Goal: Task Accomplishment & Management: Complete application form

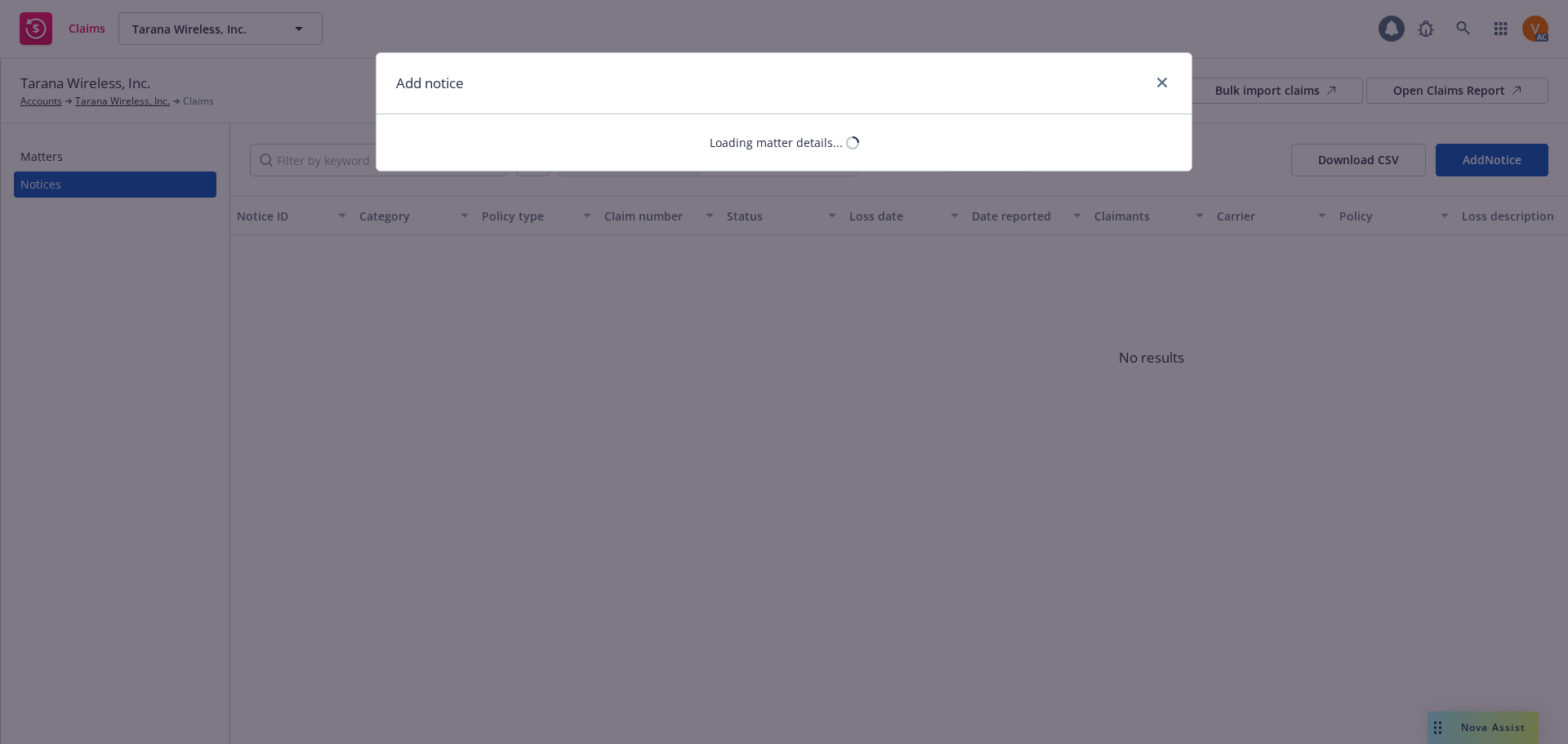
select select "CARGO_STOCK_INLAND_MARINE"
select select "open"
select select "CLAIM"
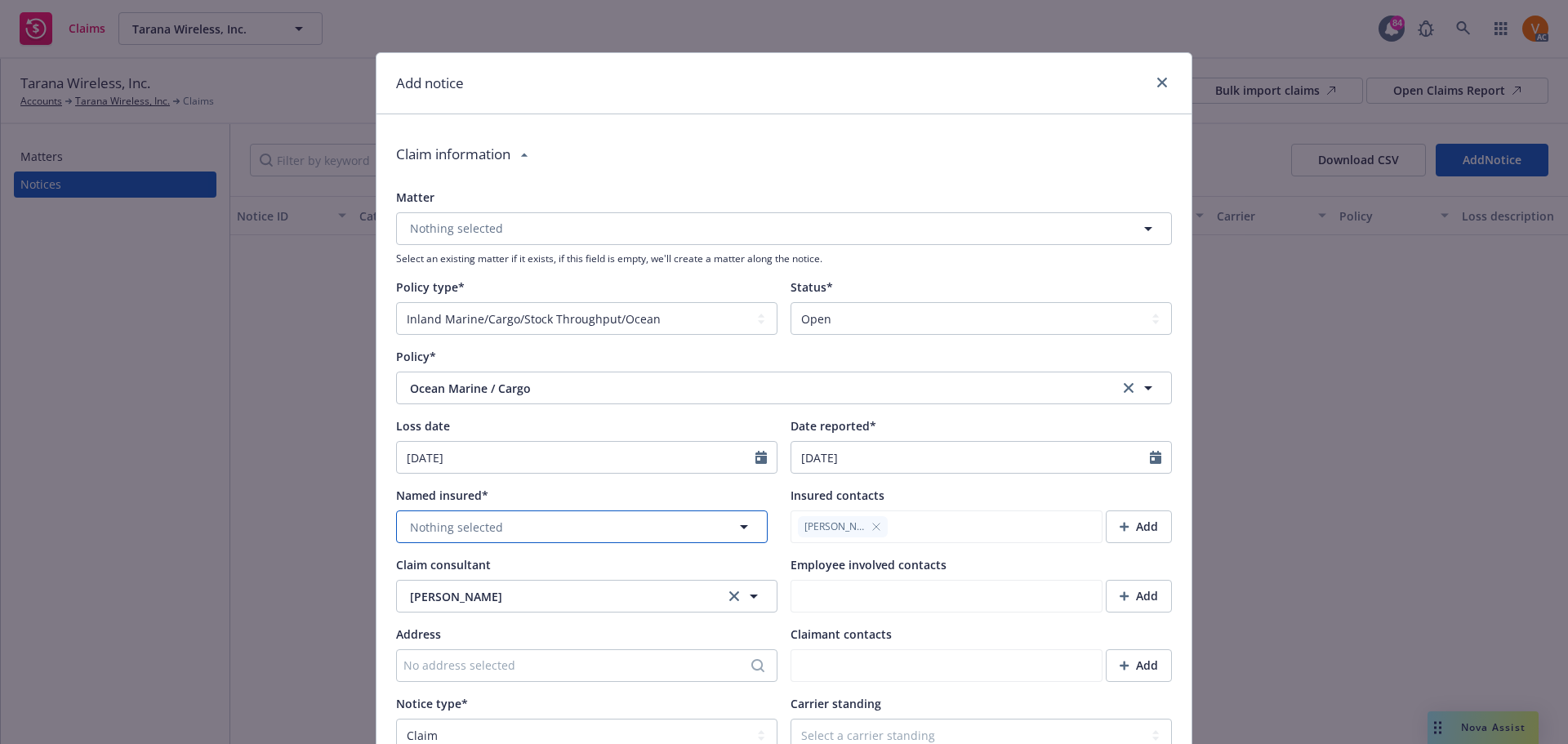
click at [468, 519] on span "Nothing selected" at bounding box center [456, 527] width 93 height 17
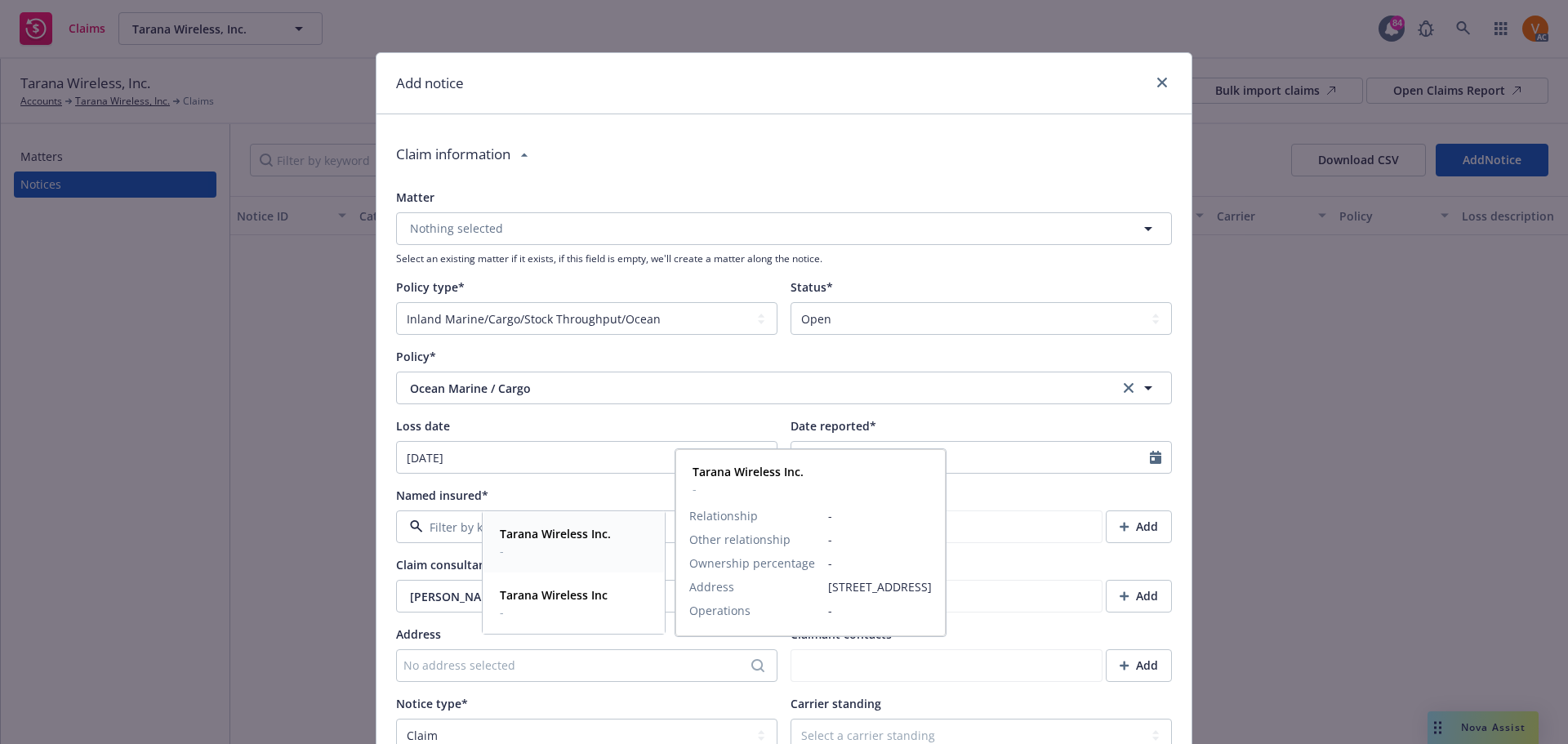
click at [530, 534] on strong "Tarana Wireless Inc." at bounding box center [555, 534] width 111 height 15
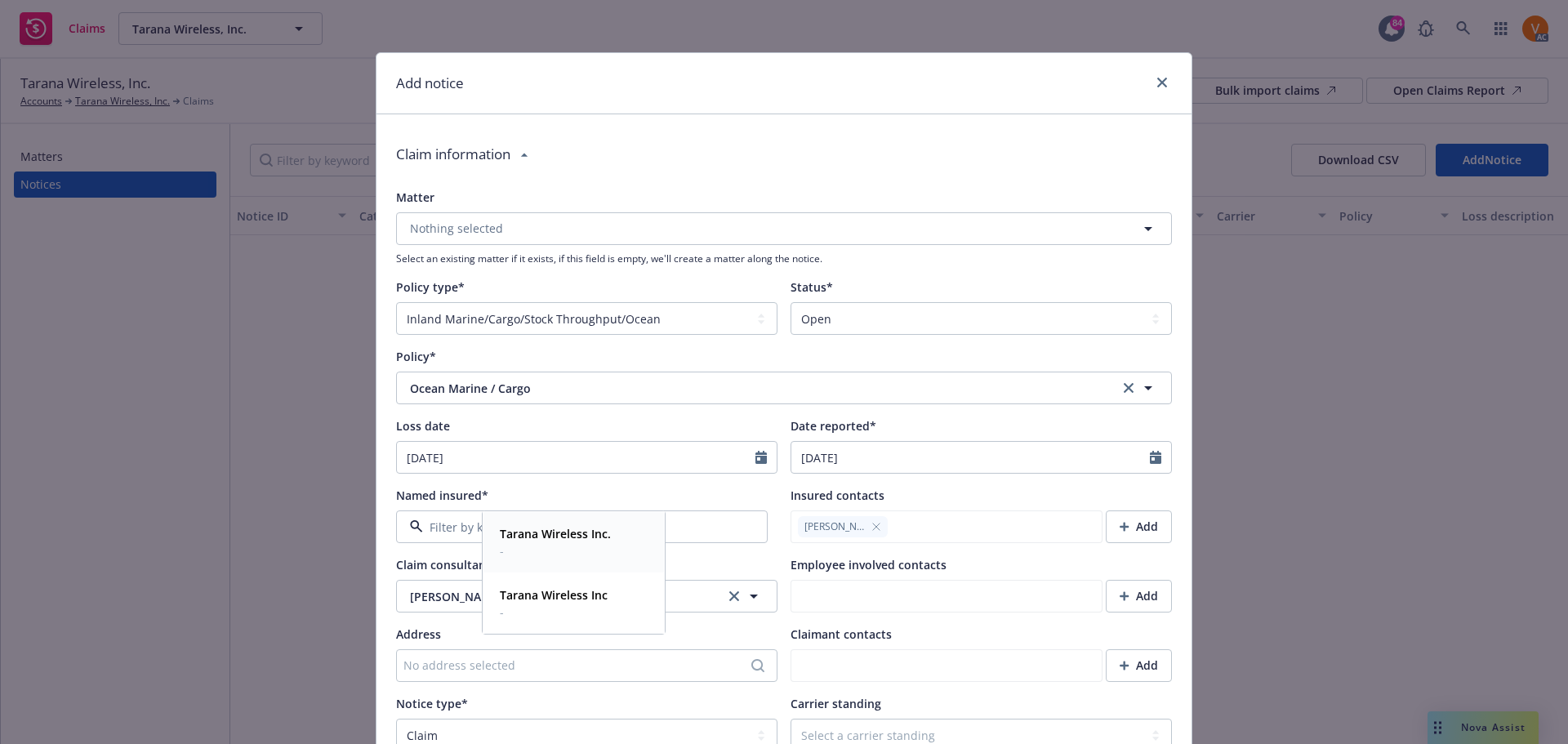
type textarea "x"
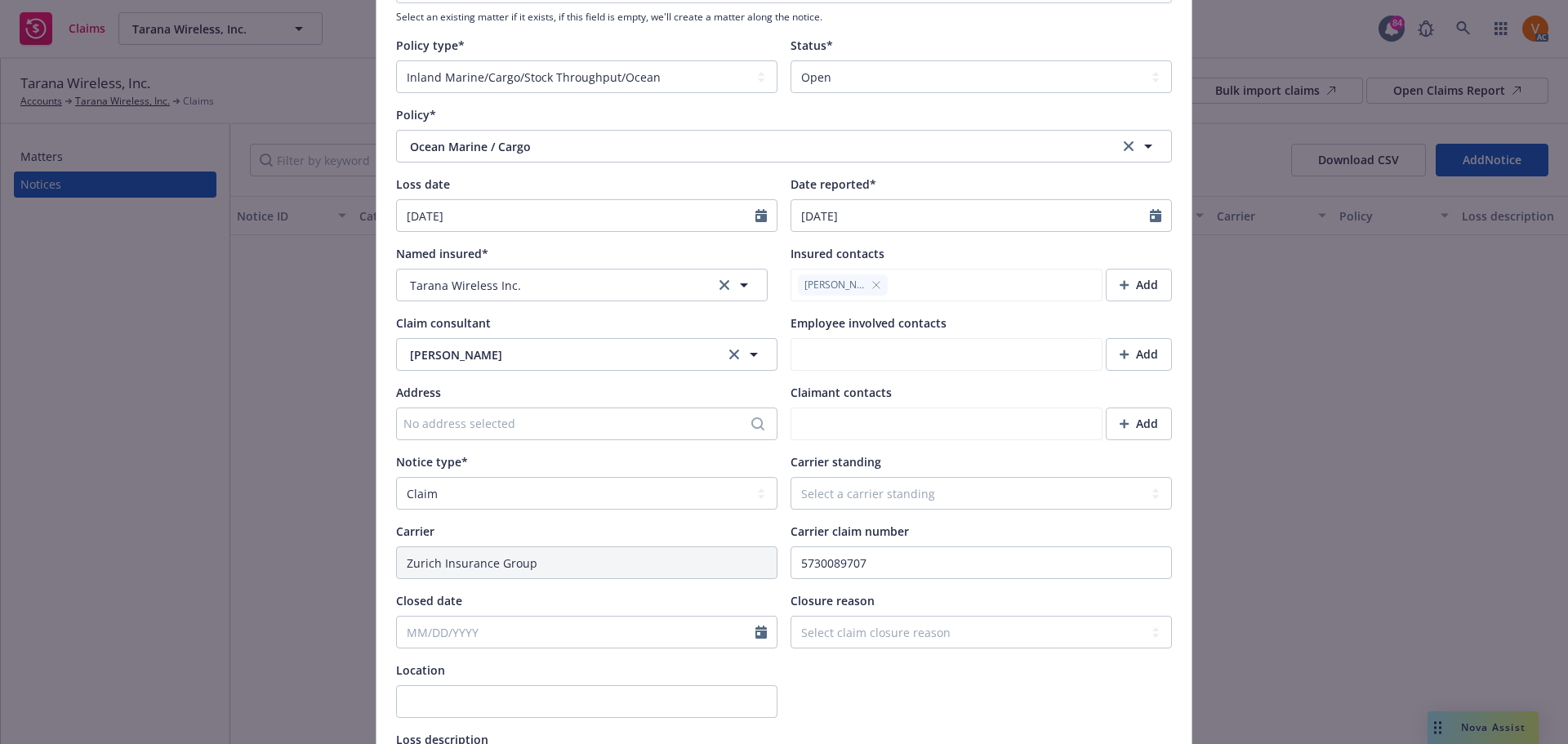
scroll to position [245, 0]
click at [840, 474] on select "Select a carrier standing Closed Not submitted Open Reopened Subrogated Withdra…" at bounding box center [981, 490] width 381 height 33
select select "OPEN"
click at [791, 474] on select "Select a carrier standing Closed Not submitted Open Reopened Subrogated Withdra…" at bounding box center [981, 490] width 381 height 33
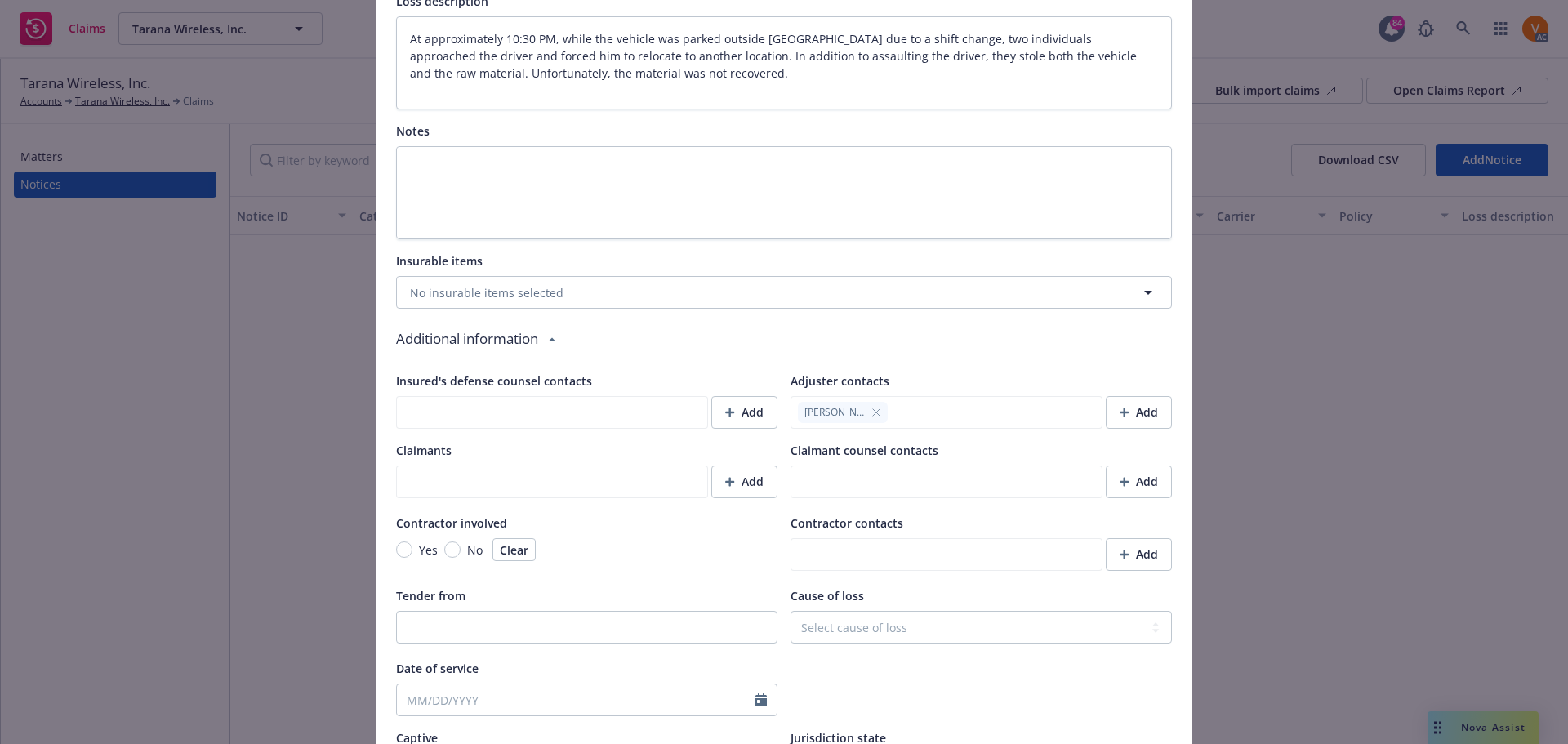
scroll to position [1256, 0]
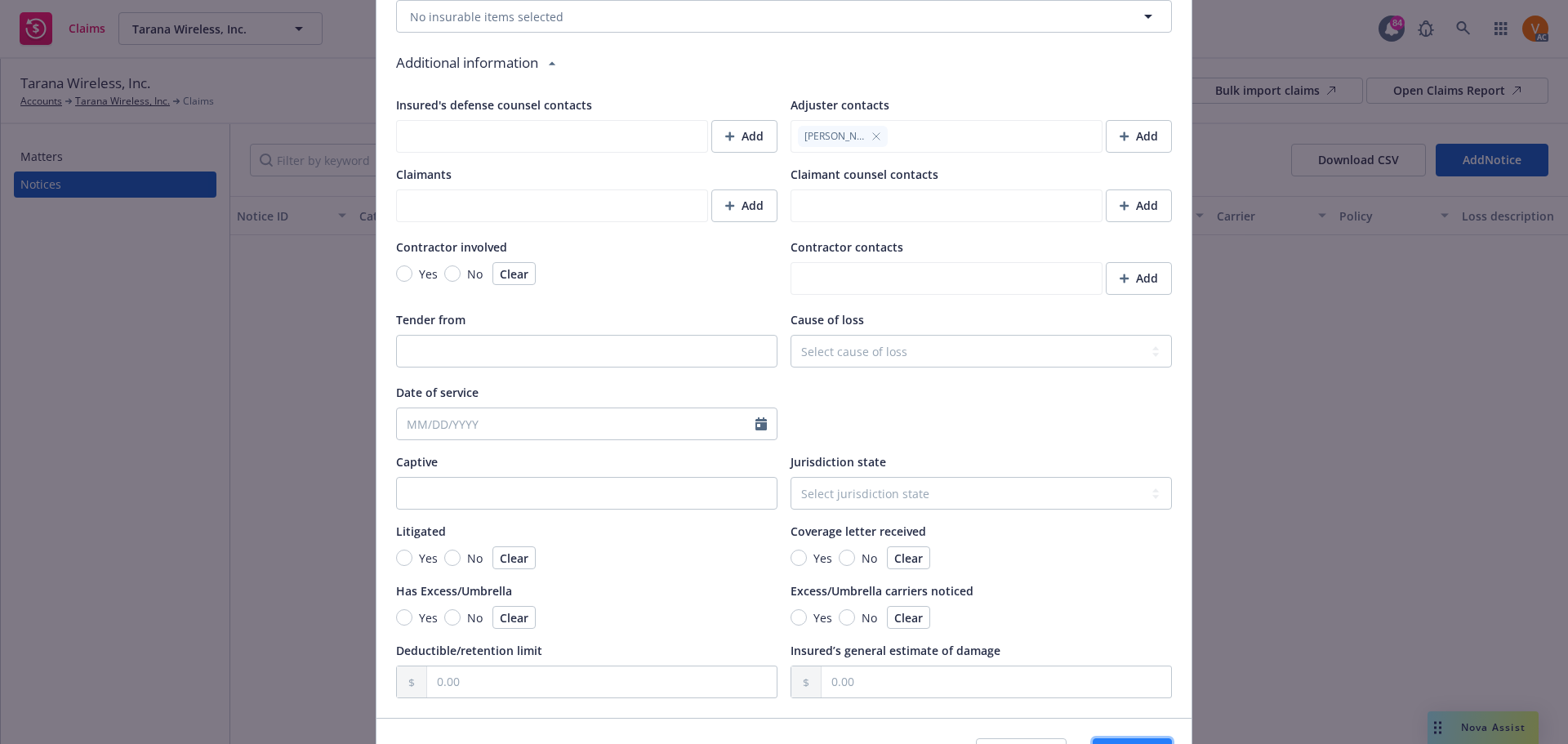
click at [1109, 738] on button "Save" at bounding box center [1132, 754] width 79 height 33
type textarea "x"
